Goal: Task Accomplishment & Management: Complete application form

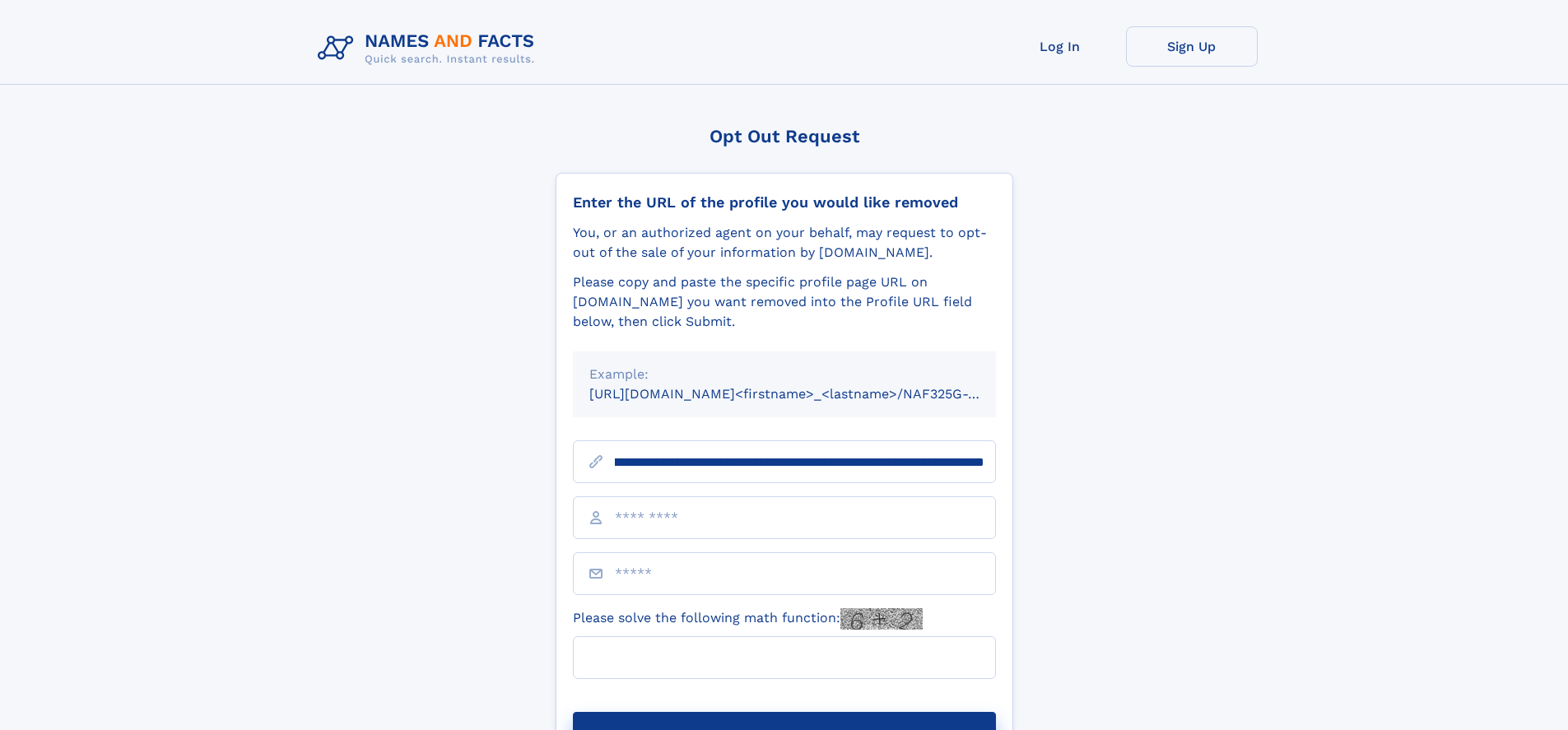
scroll to position [0, 163]
type input "**********"
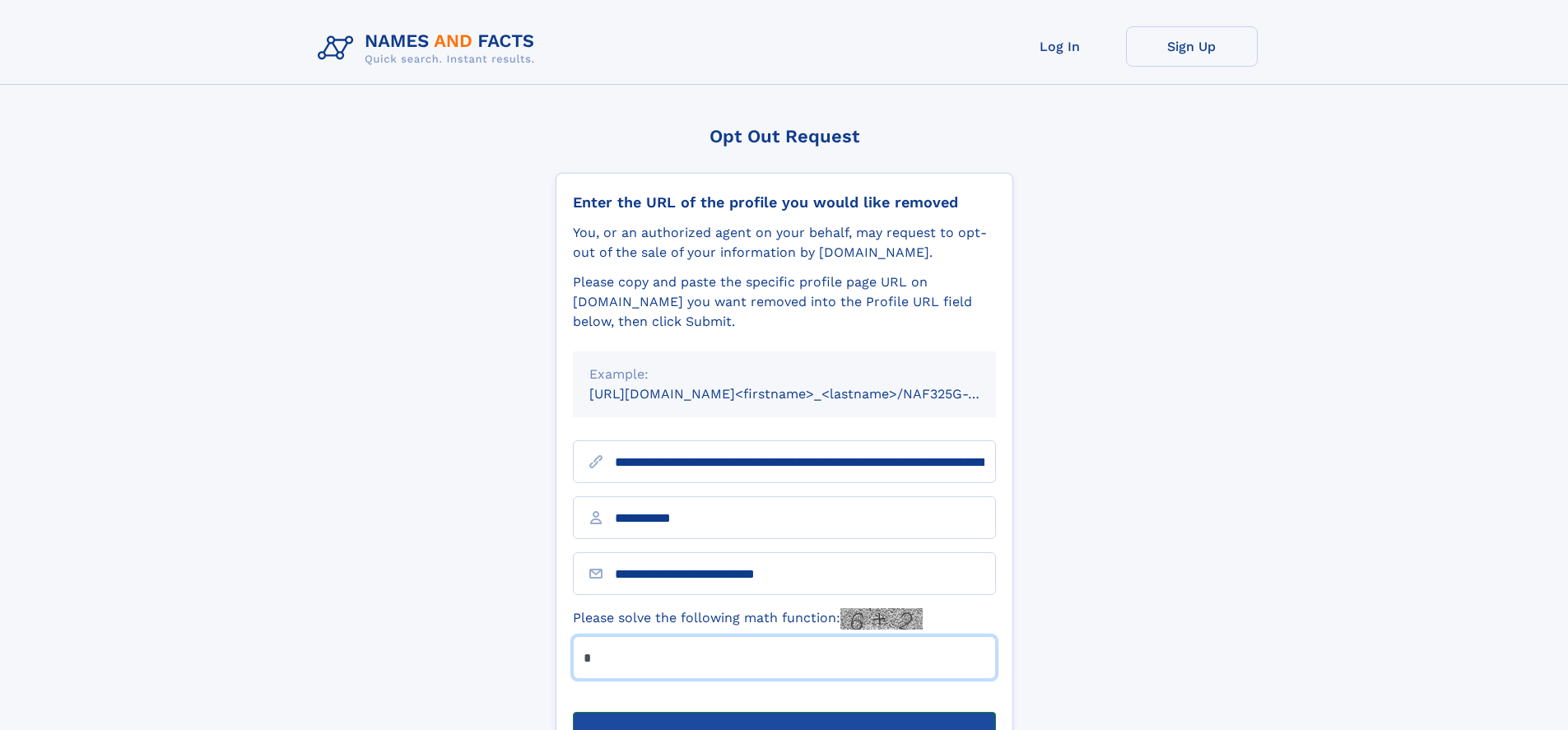
type input "*"
click at [784, 712] on button "Submit Opt Out Request" at bounding box center [784, 739] width 423 height 53
